Goal: Task Accomplishment & Management: Manage account settings

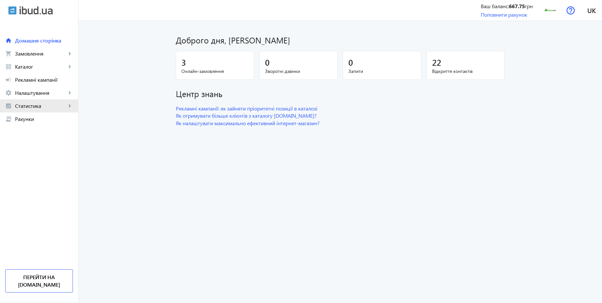
click at [42, 107] on span "Статистика" at bounding box center [40, 106] width 51 height 7
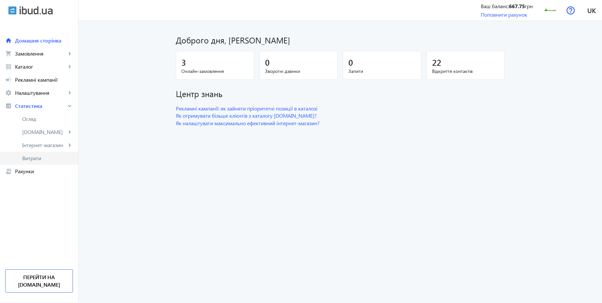
click at [32, 158] on span "Витрати" at bounding box center [47, 158] width 51 height 7
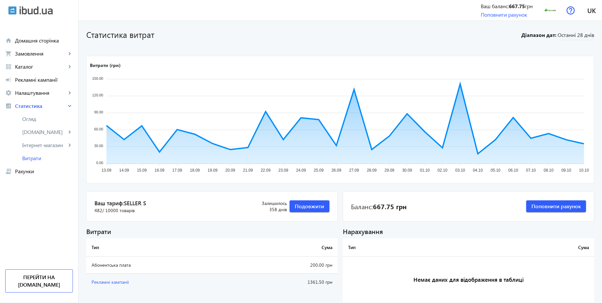
click at [123, 262] on td "Абонентська плата" at bounding box center [159, 265] width 147 height 17
click at [160, 264] on td "Абонентська плата" at bounding box center [159, 265] width 147 height 17
click at [316, 263] on td "200.00 грн" at bounding box center [285, 265] width 104 height 17
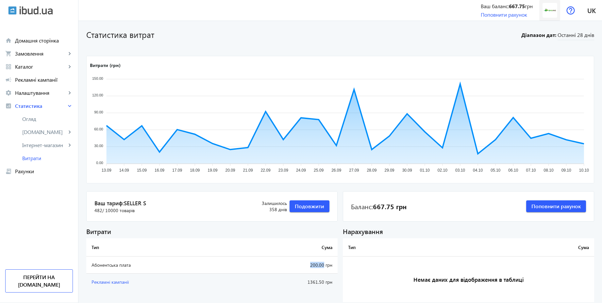
click at [546, 13] on img at bounding box center [550, 10] width 15 height 15
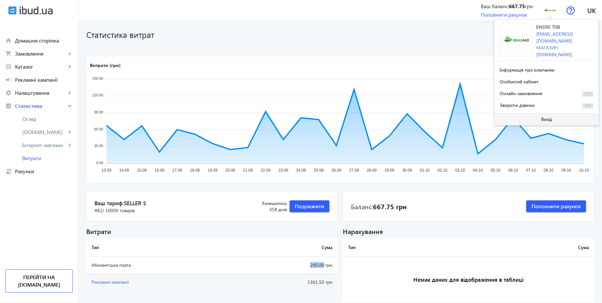
click at [529, 118] on span at bounding box center [546, 119] width 104 height 16
